Goal: Task Accomplishment & Management: Manage account settings

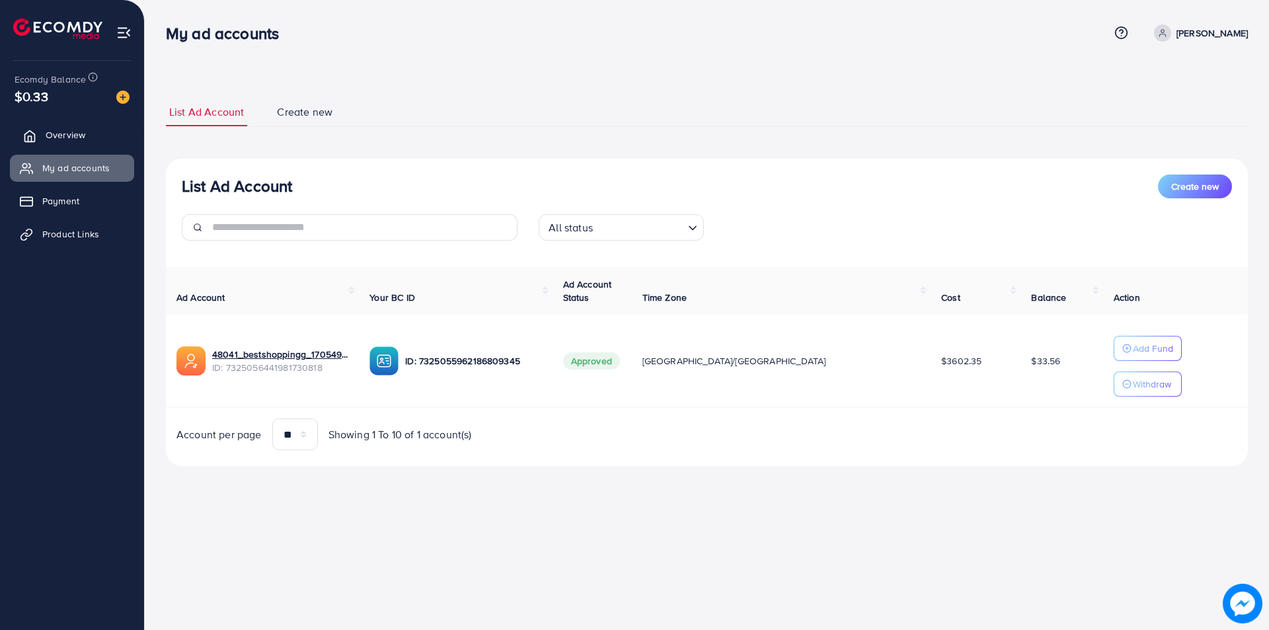
click at [69, 134] on span "Overview" at bounding box center [66, 134] width 40 height 13
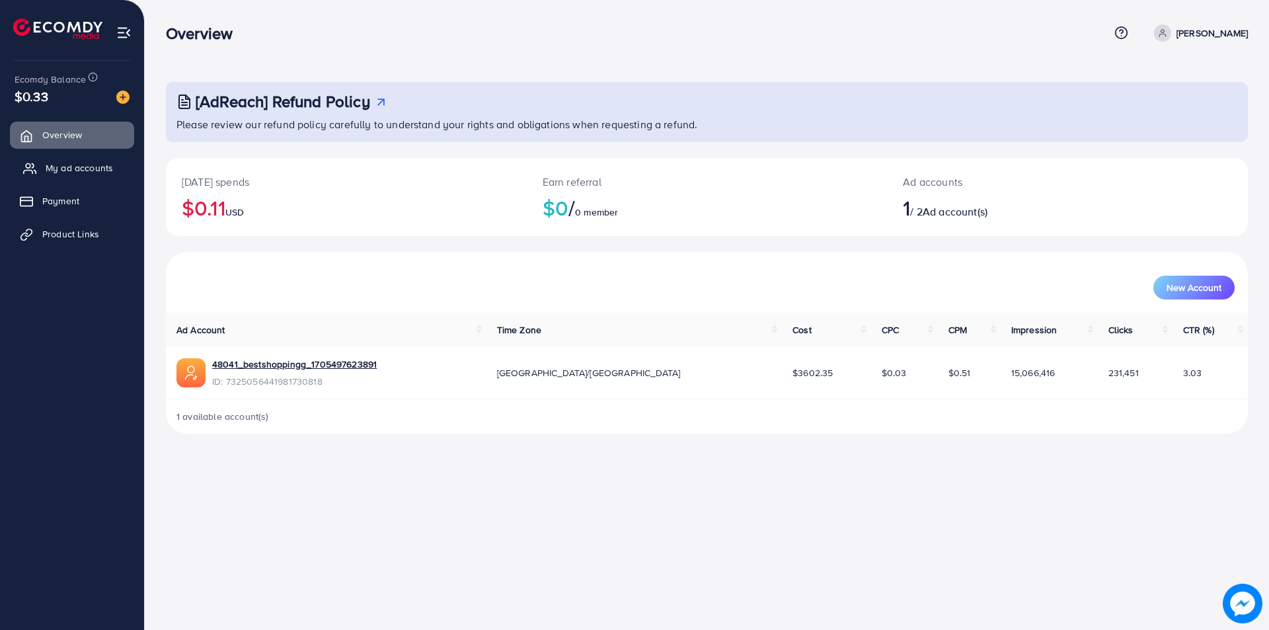
click at [65, 171] on span "My ad accounts" at bounding box center [79, 167] width 67 height 13
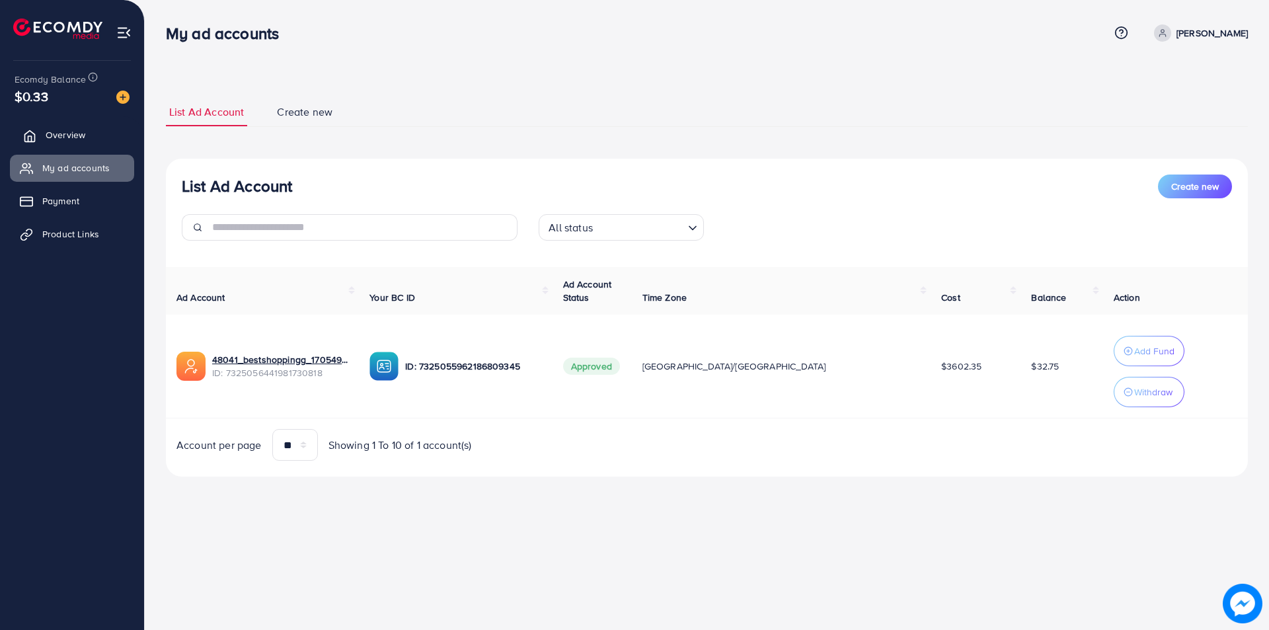
click at [65, 135] on span "Overview" at bounding box center [66, 134] width 40 height 13
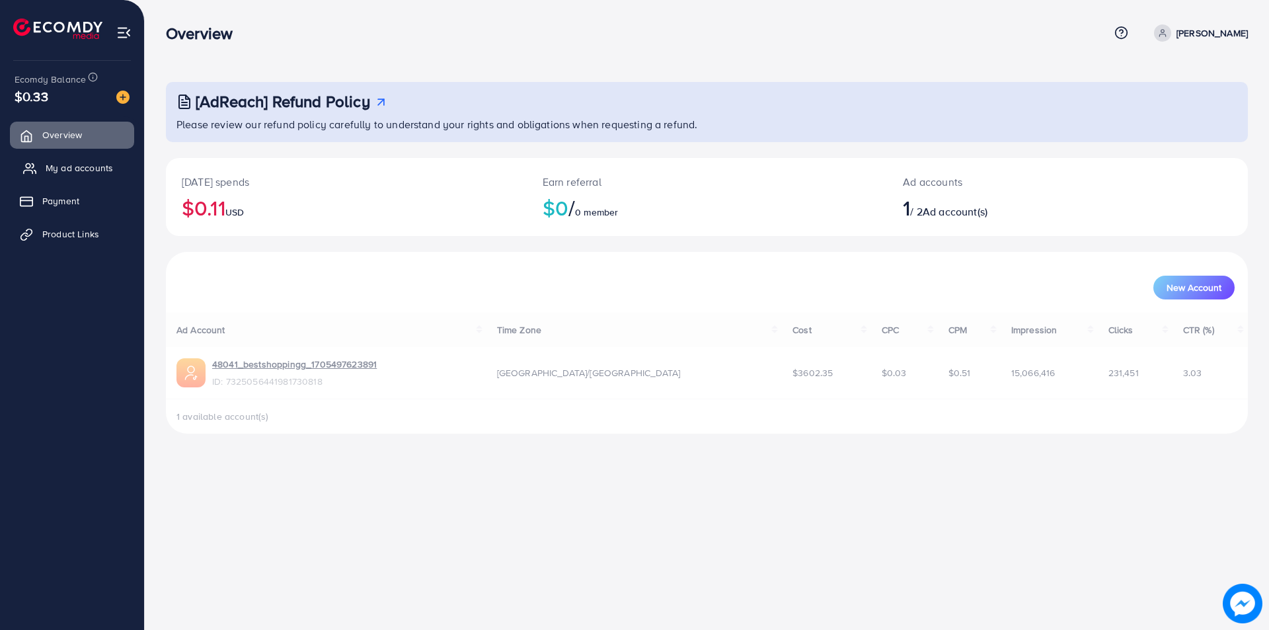
click at [53, 167] on span "My ad accounts" at bounding box center [79, 167] width 67 height 13
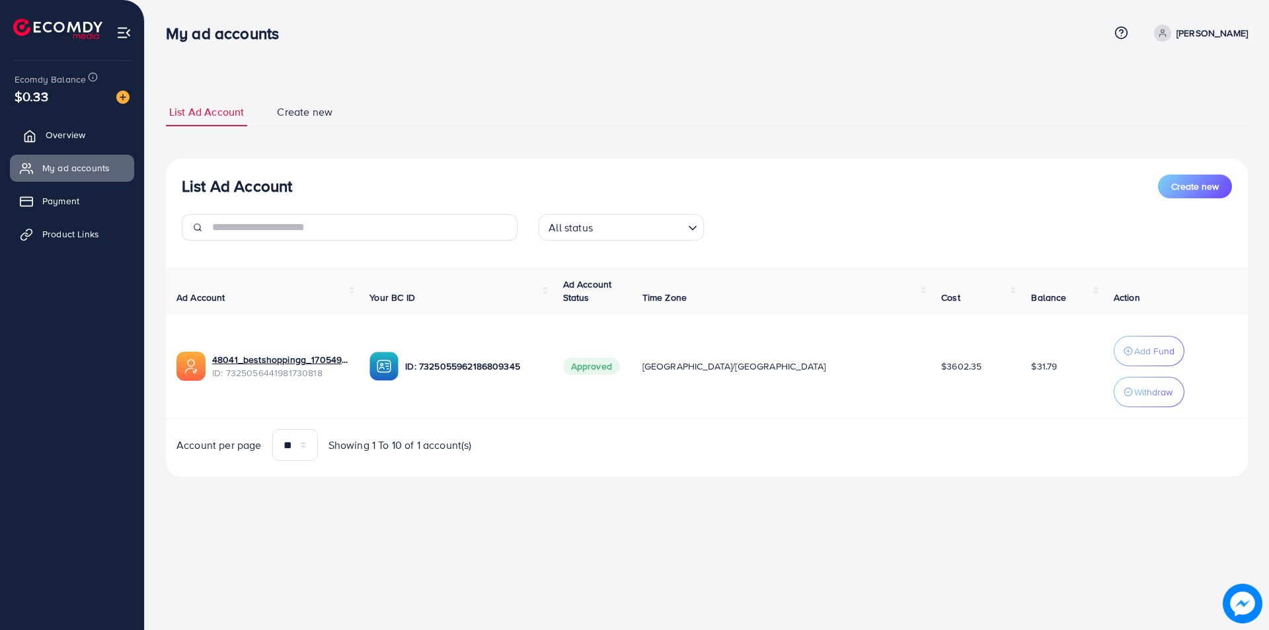
click at [58, 139] on span "Overview" at bounding box center [66, 134] width 40 height 13
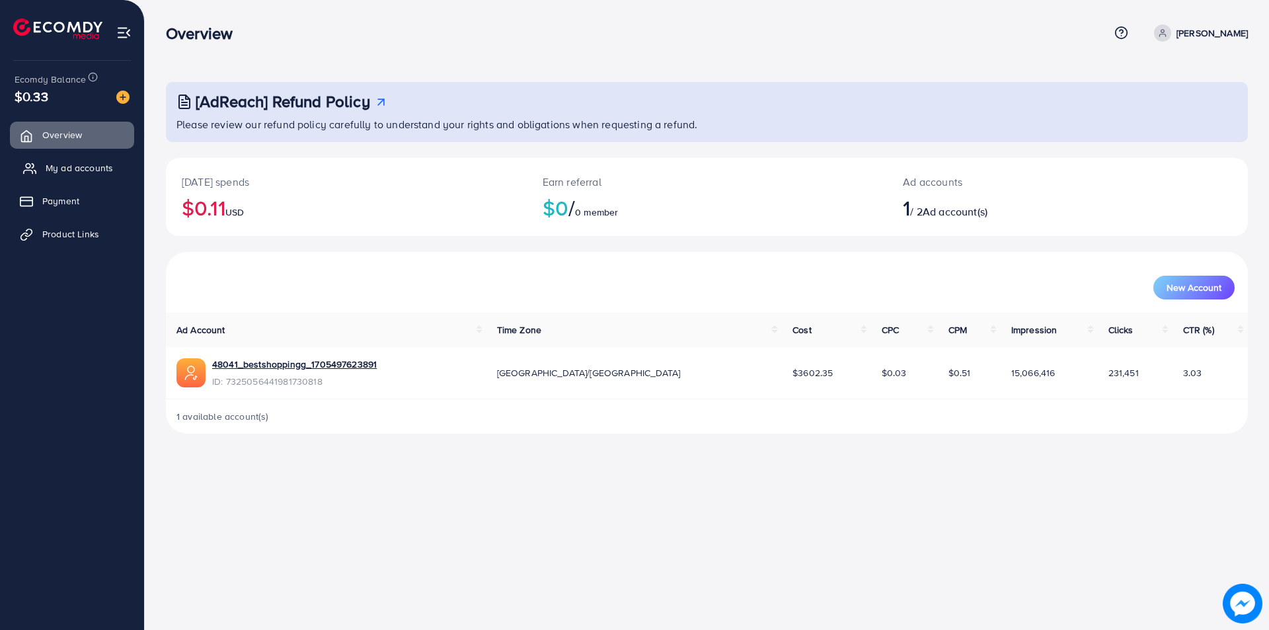
click at [50, 173] on span "My ad accounts" at bounding box center [79, 167] width 67 height 13
